Goal: Use online tool/utility: Utilize a website feature to perform a specific function

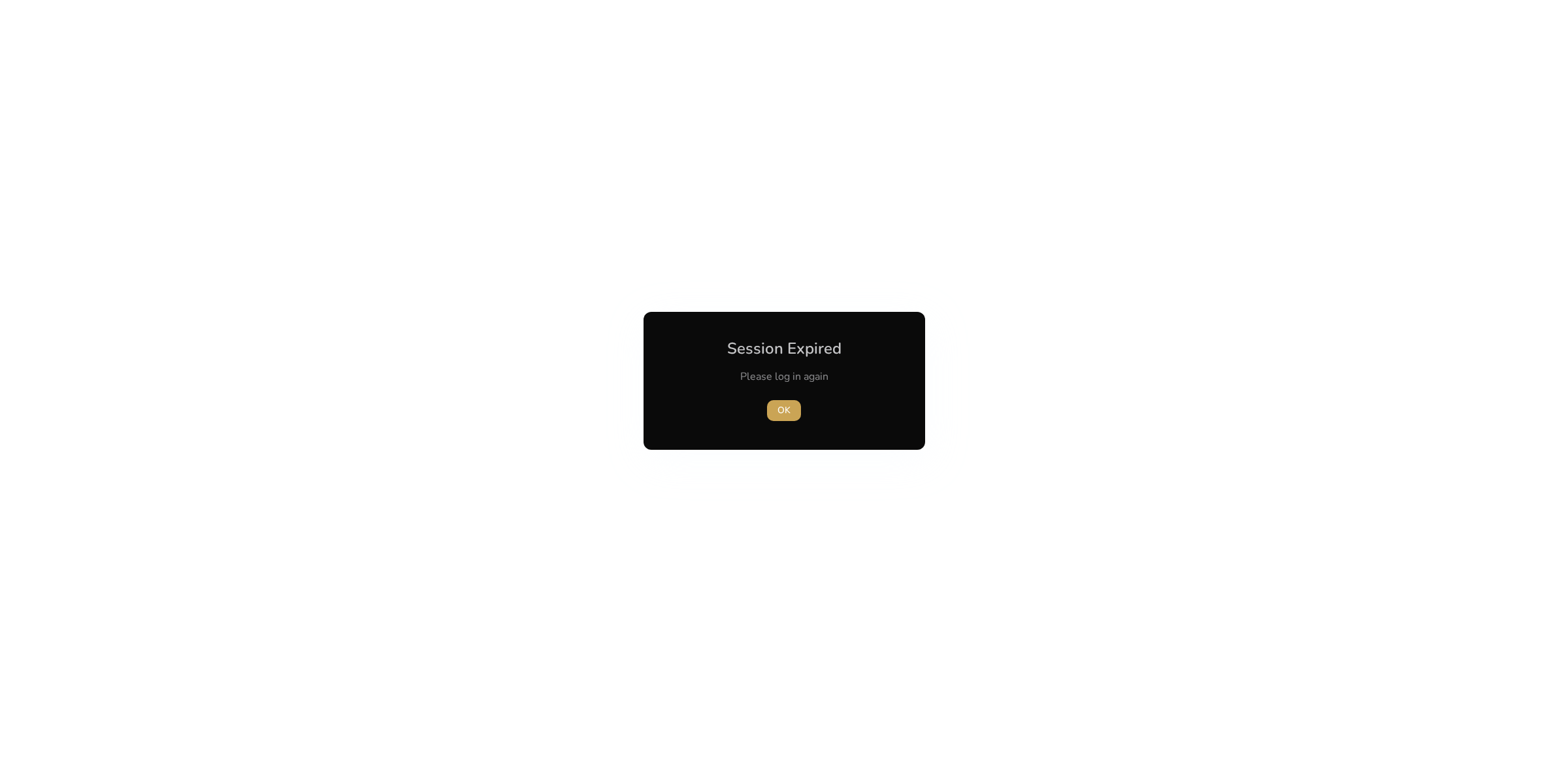
click at [789, 399] on span "button" at bounding box center [784, 411] width 34 height 31
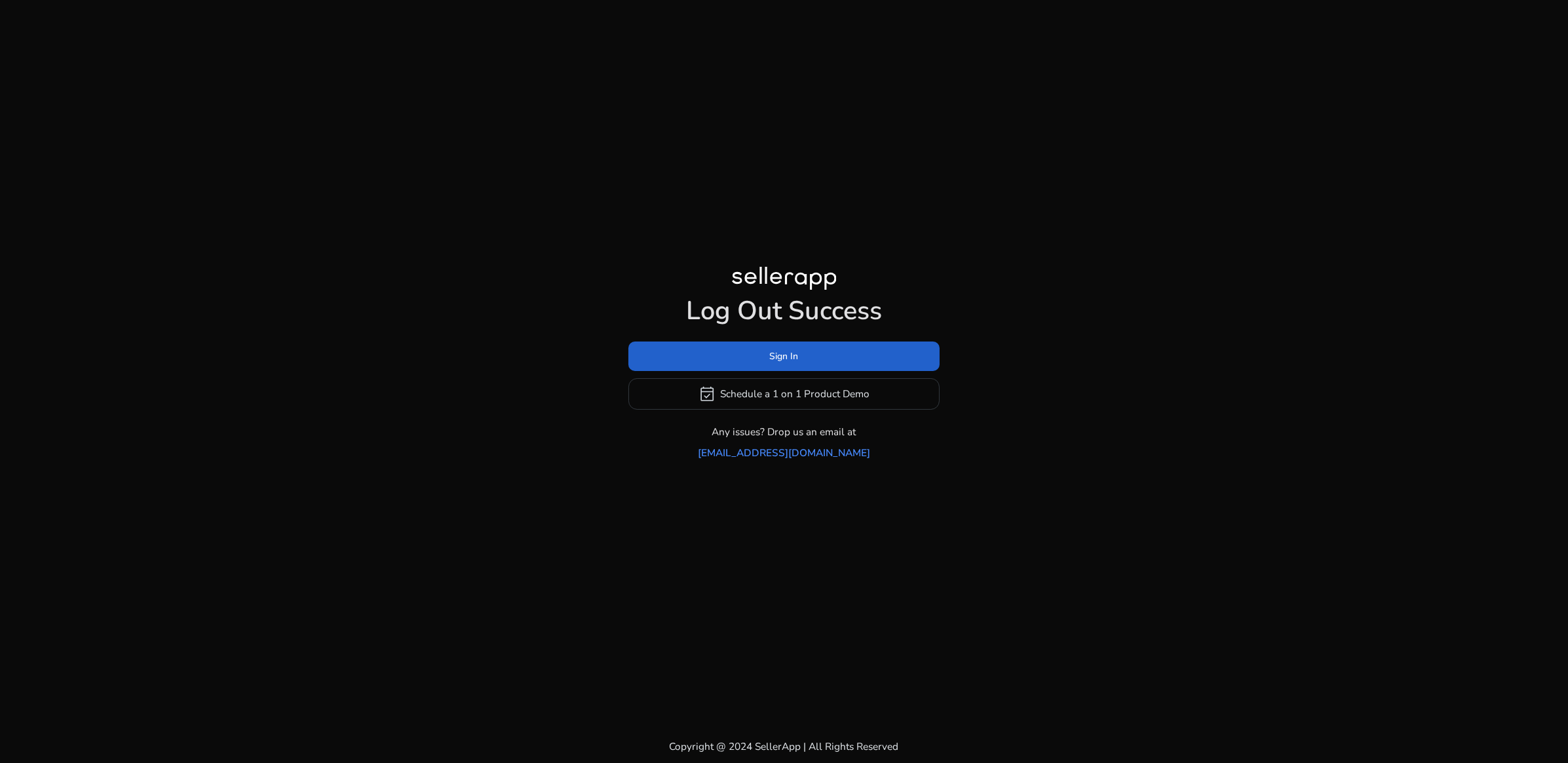
click at [792, 372] on span at bounding box center [784, 356] width 312 height 31
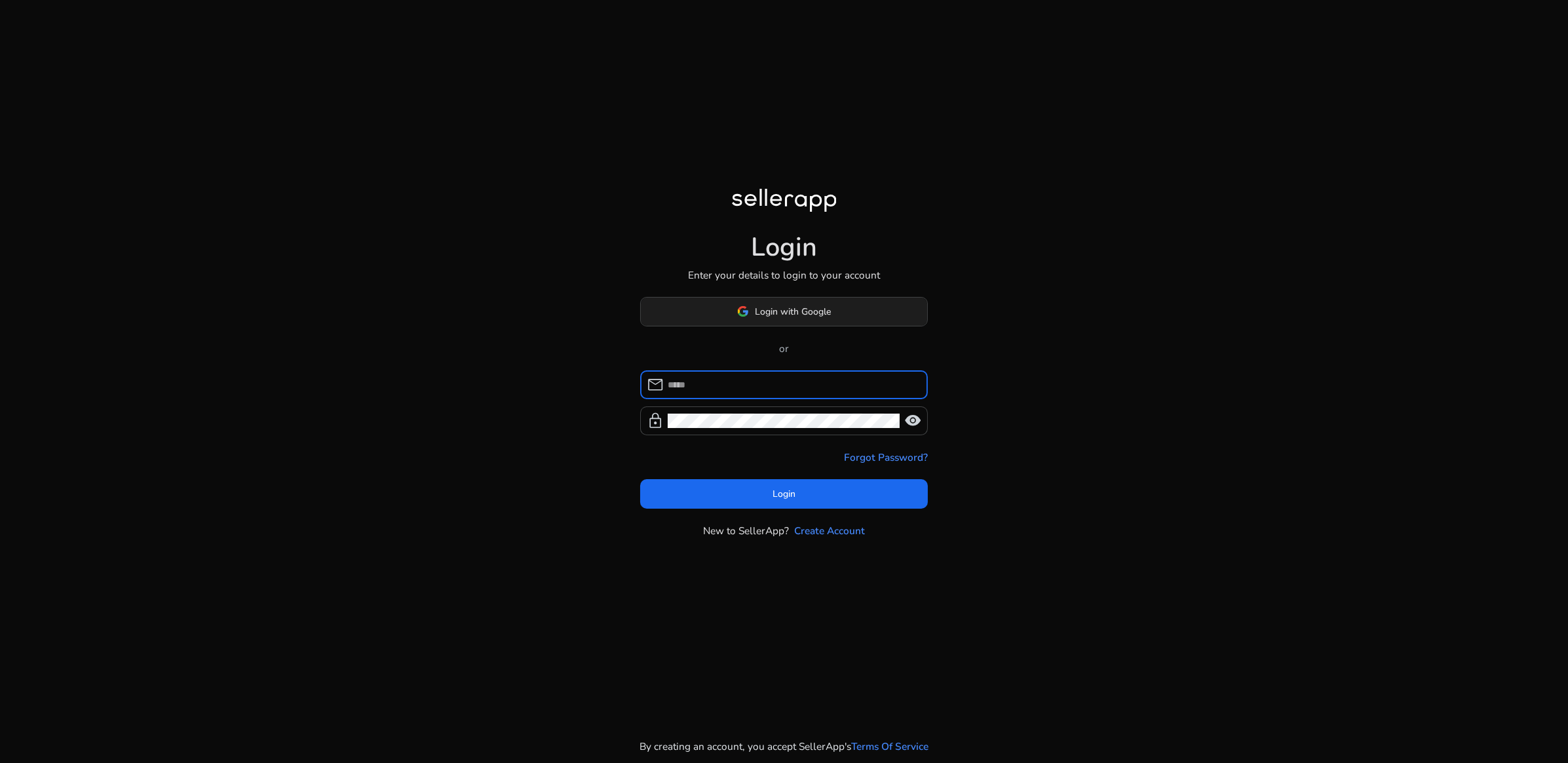
click at [825, 310] on span "Login with Google" at bounding box center [794, 312] width 76 height 14
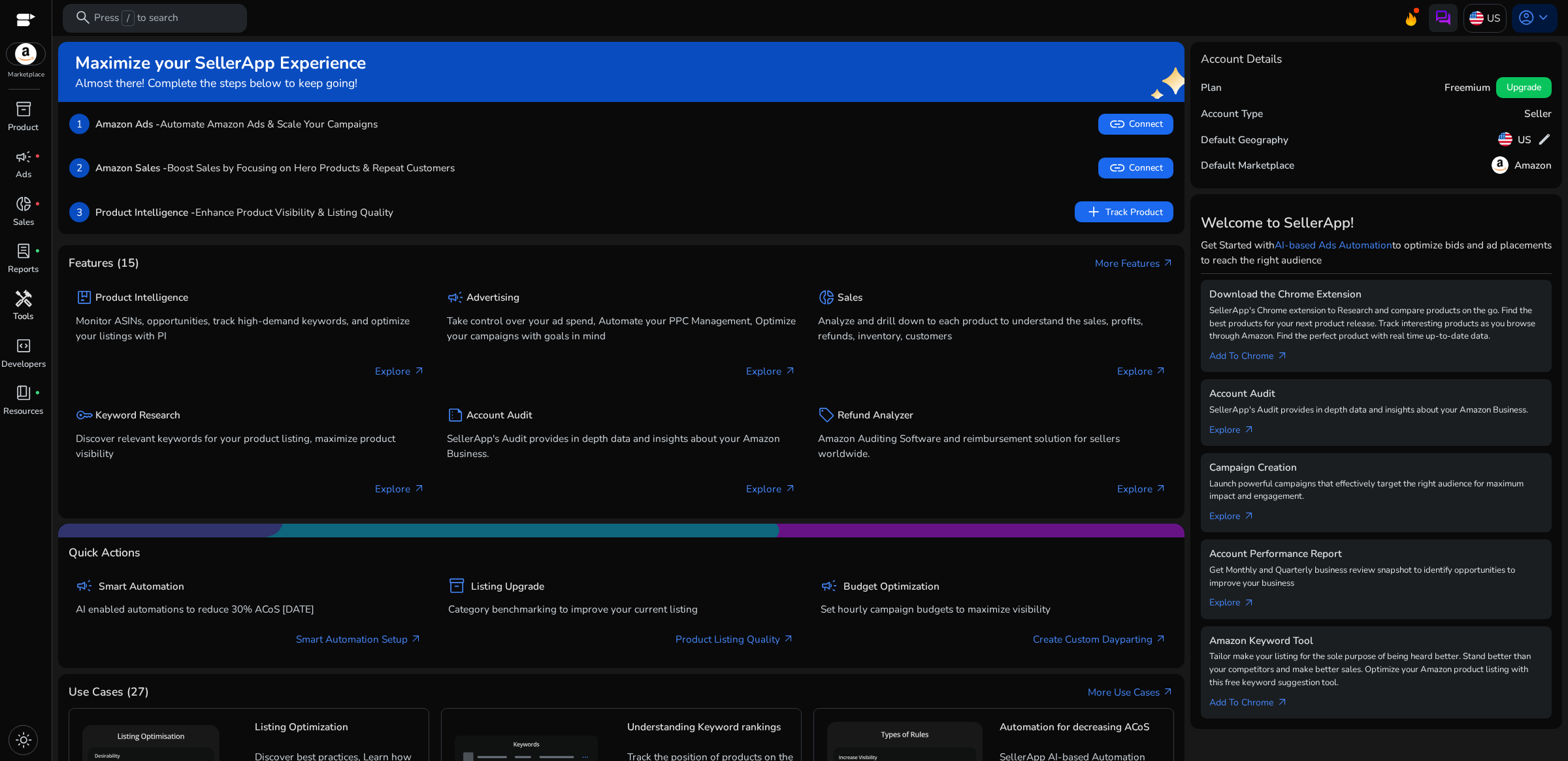
click at [19, 309] on div "handyman" at bounding box center [23, 299] width 40 height 23
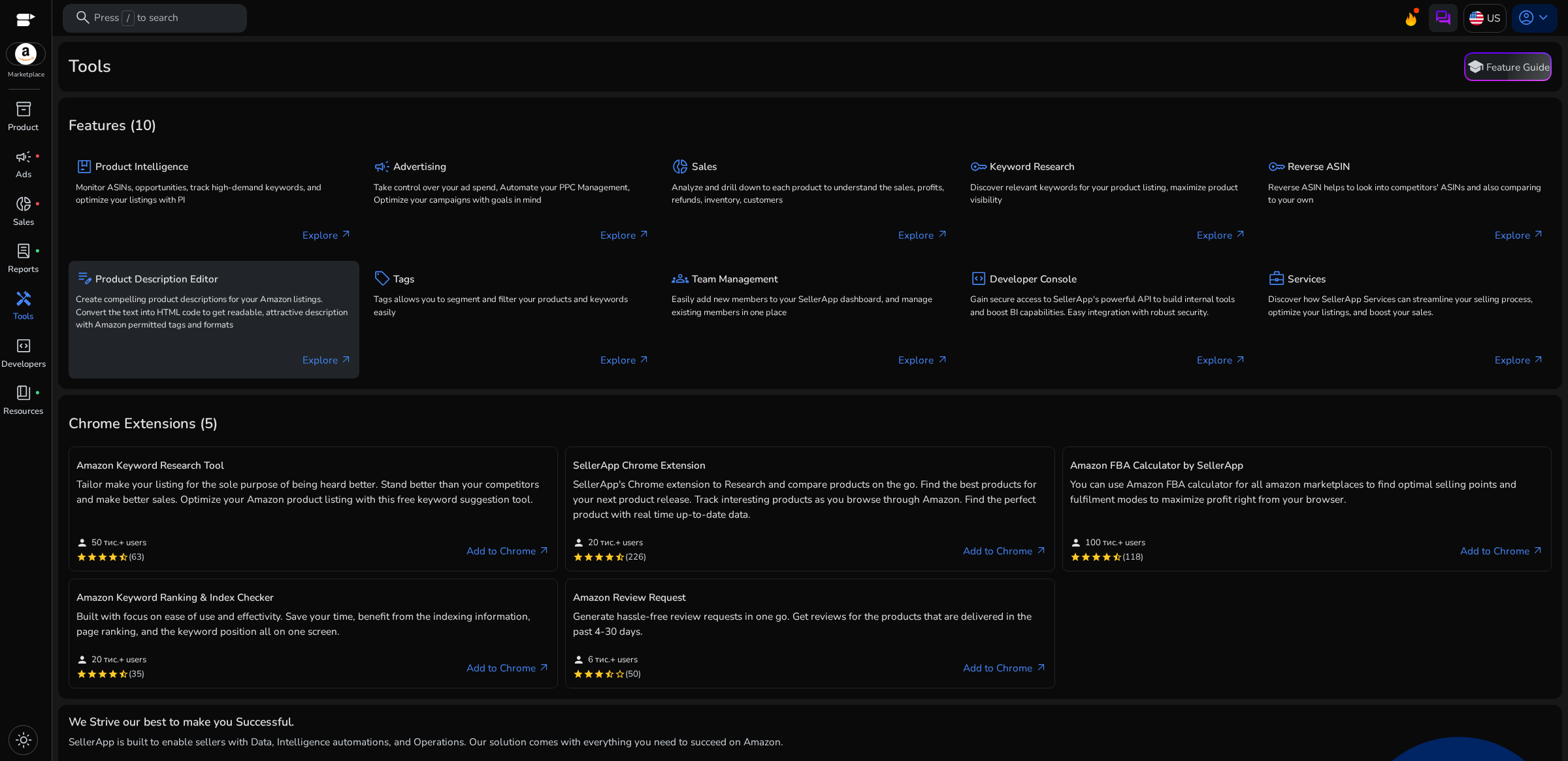
click at [162, 307] on p "Create compelling product descriptions for your Amazon listings. Convert the te…" at bounding box center [214, 313] width 277 height 39
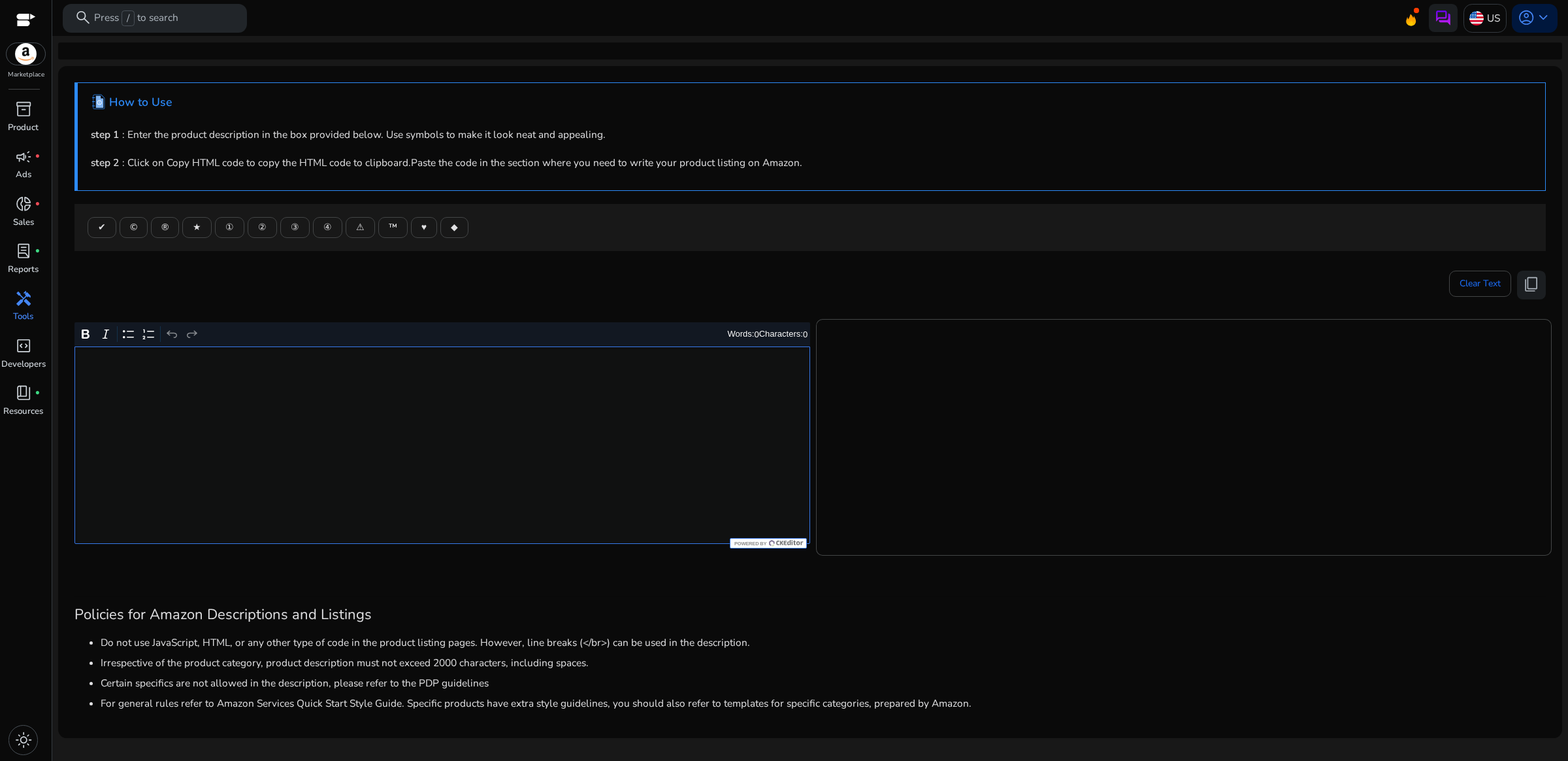
click at [243, 392] on div "Rich Text Editor. Editing area: main. Press Alt+0 for help." at bounding box center [442, 445] width 735 height 197
type textarea "**********"
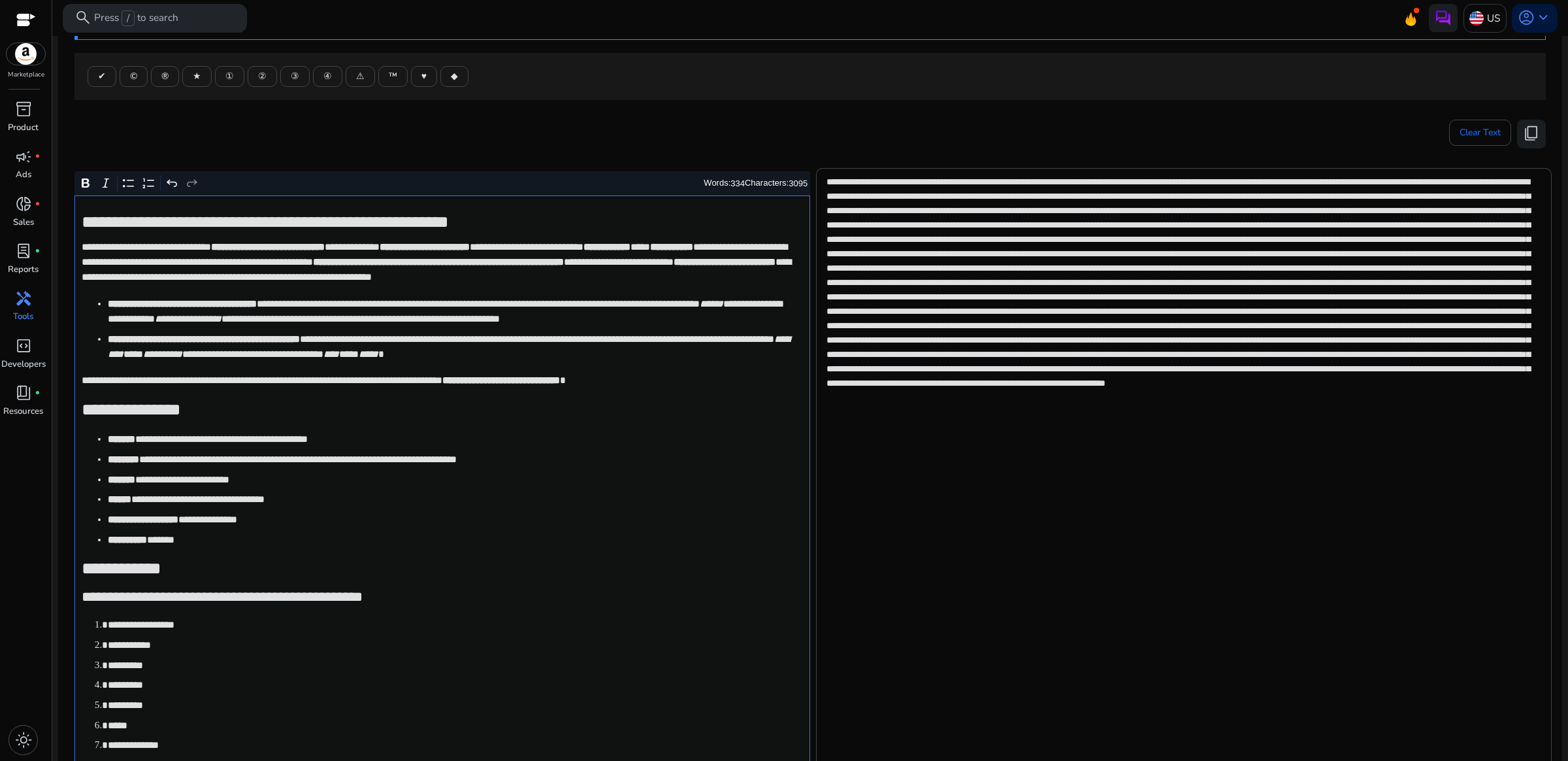
scroll to position [150, 0]
click at [1523, 139] on span "content_copy" at bounding box center [1531, 134] width 17 height 17
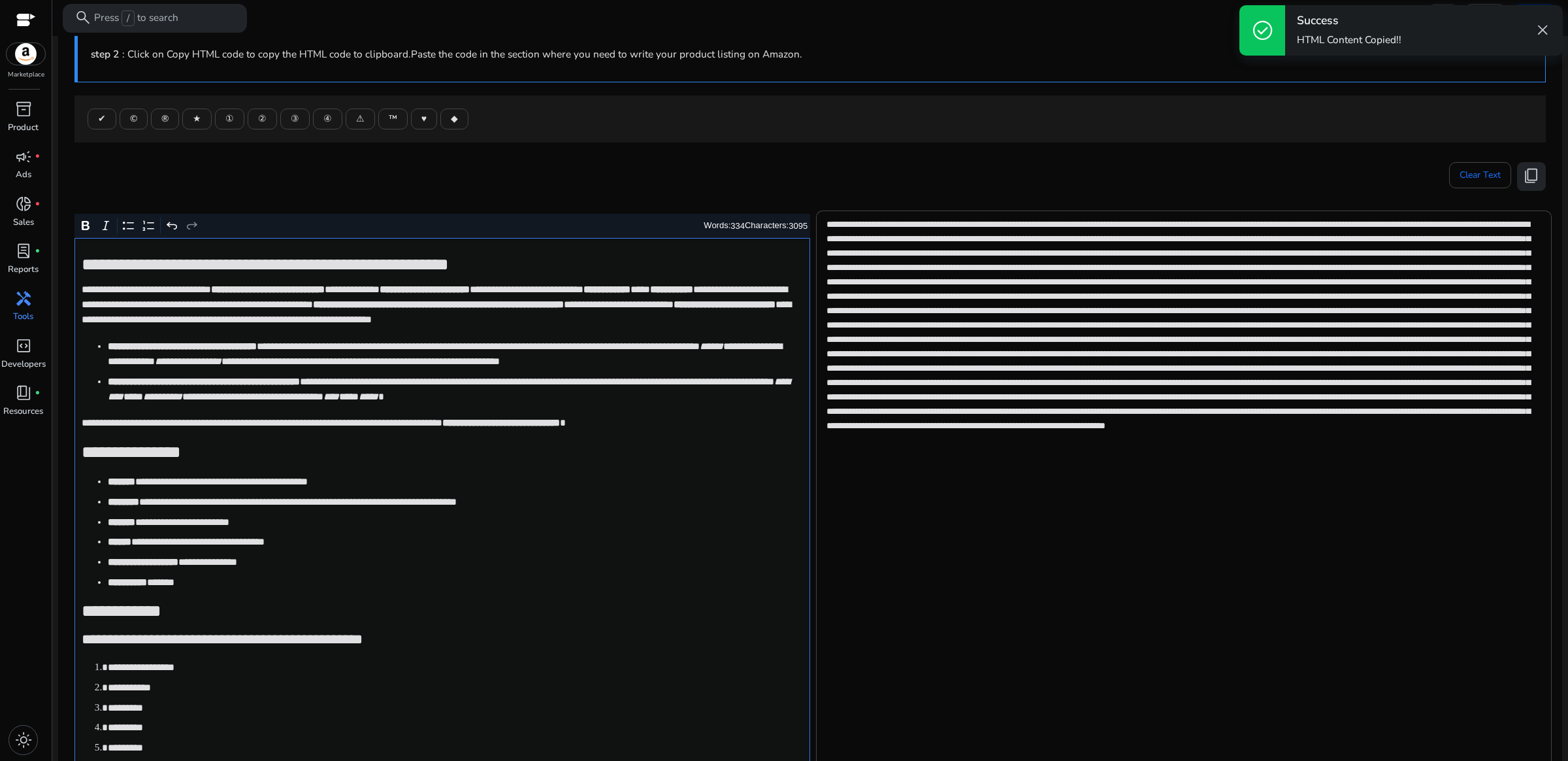
scroll to position [69, 0]
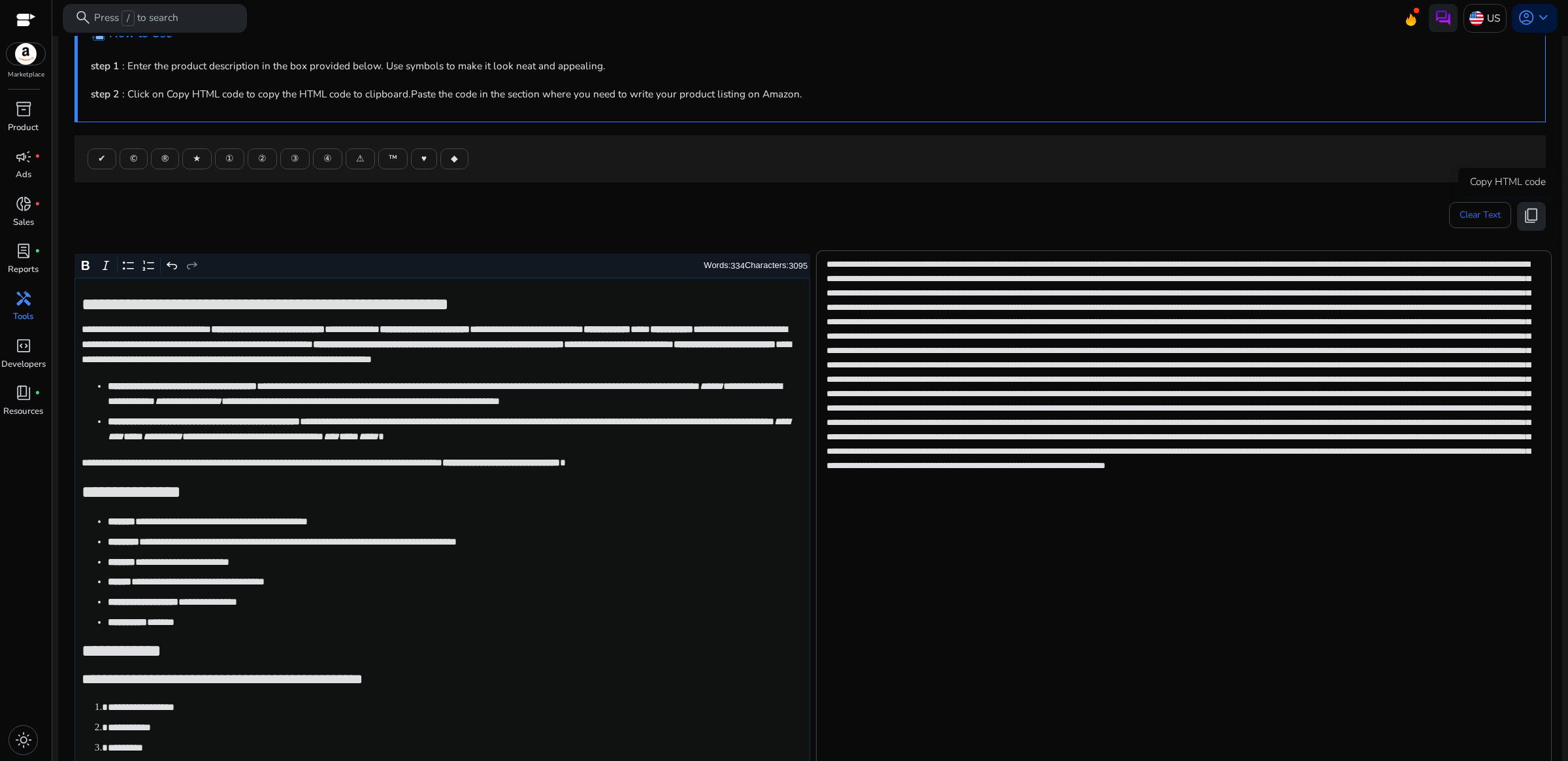
click at [1523, 219] on span "content_copy" at bounding box center [1531, 216] width 17 height 17
